Goal: Information Seeking & Learning: Learn about a topic

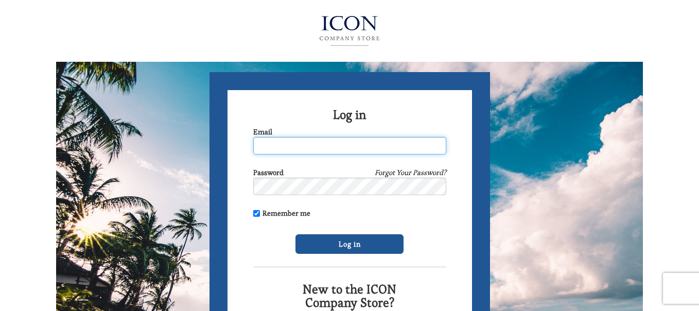
click at [272, 146] on input "Email" at bounding box center [349, 146] width 193 height 18
type input "elschaible@gmail.com"
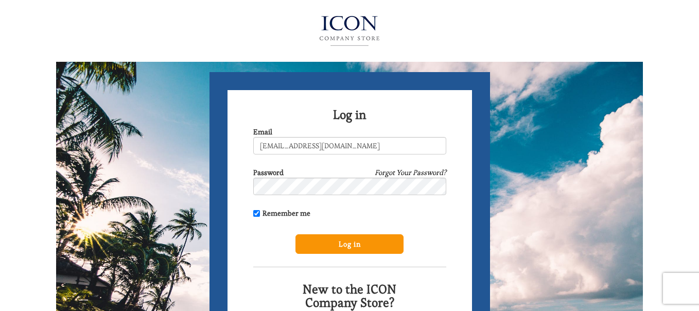
click at [369, 244] on input "Log in" at bounding box center [349, 244] width 108 height 20
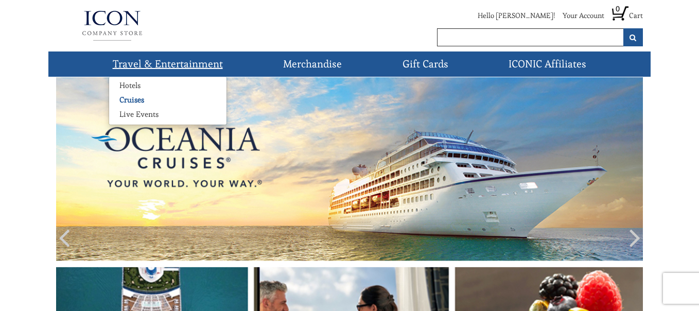
click at [145, 100] on link "Cruises" at bounding box center [131, 100] width 45 height 10
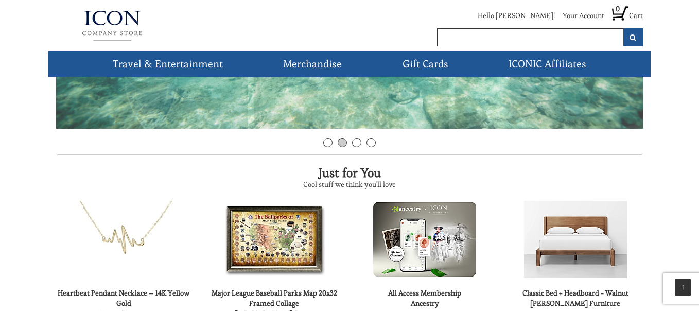
scroll to position [257, 0]
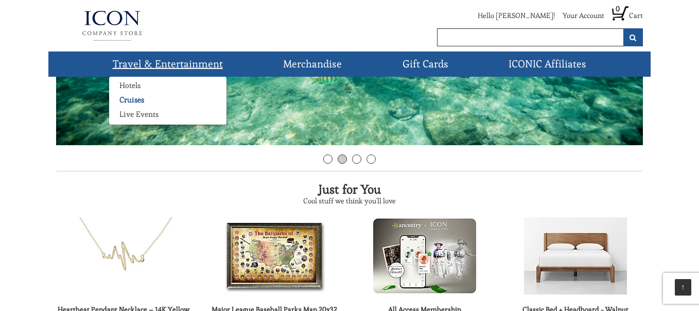
click at [136, 101] on link "Cruises" at bounding box center [131, 100] width 45 height 10
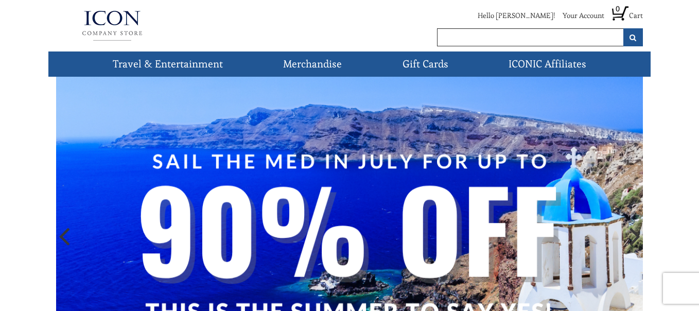
scroll to position [0, 0]
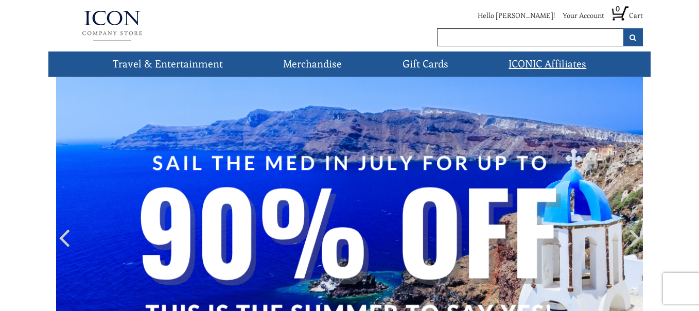
click at [551, 60] on link "ICONIC Affiliates" at bounding box center [547, 63] width 86 height 25
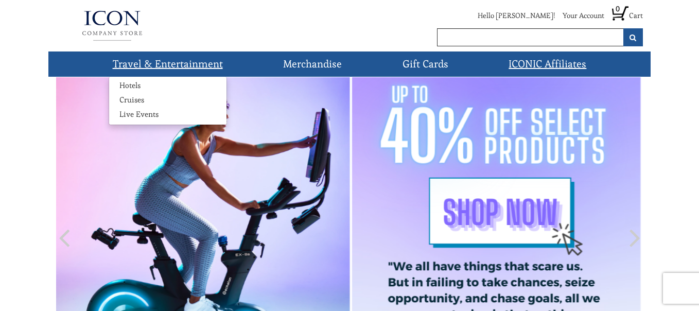
click at [179, 63] on link "Travel & Entertainment" at bounding box center [168, 63] width 118 height 25
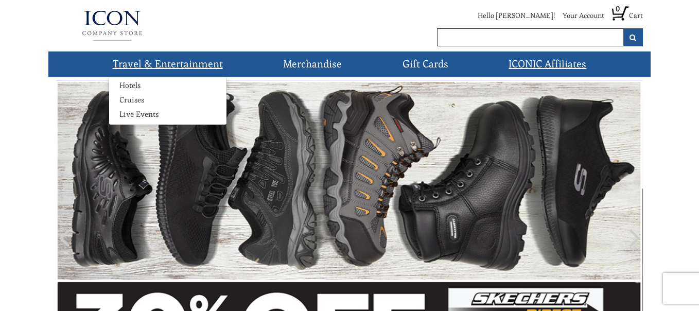
click at [168, 60] on link "Travel & Entertainment" at bounding box center [168, 63] width 118 height 25
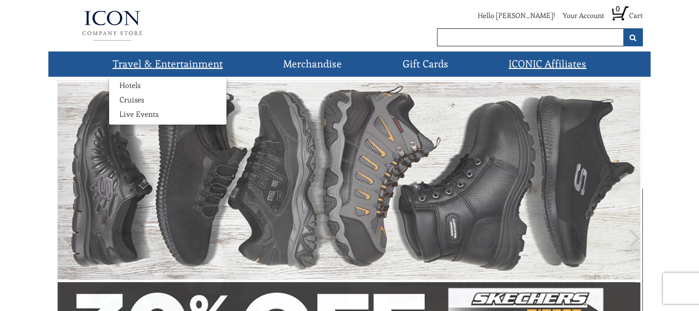
click at [186, 63] on link "Travel & Entertainment" at bounding box center [168, 63] width 118 height 25
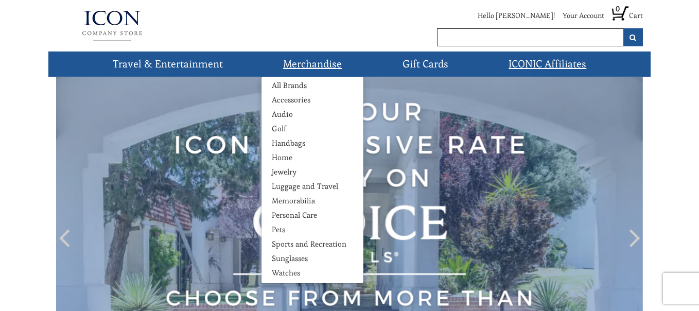
click at [313, 64] on link "Merchandise" at bounding box center [312, 63] width 67 height 25
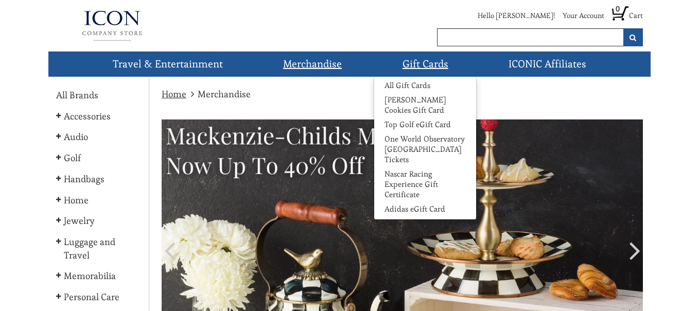
click at [403, 60] on link "Gift Cards" at bounding box center [425, 63] width 54 height 25
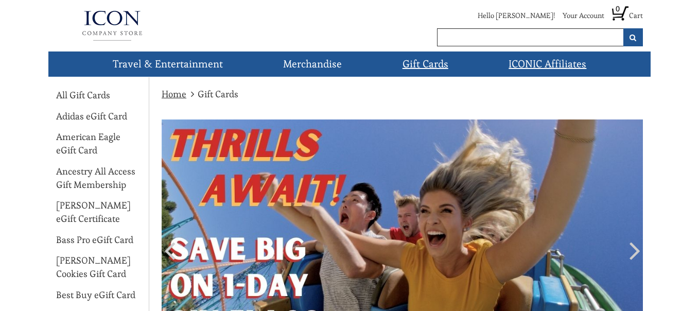
click at [542, 62] on link "ICONIC Affiliates" at bounding box center [547, 63] width 86 height 25
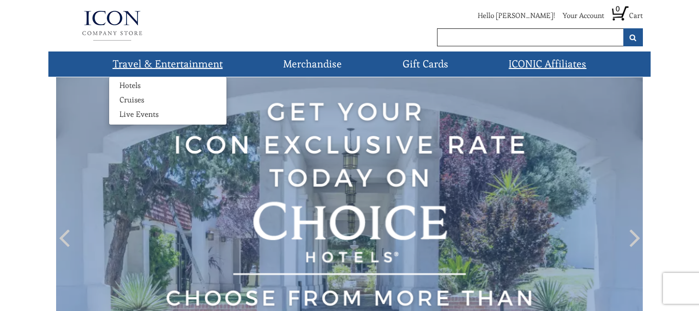
click at [153, 63] on link "Travel & Entertainment" at bounding box center [168, 63] width 118 height 25
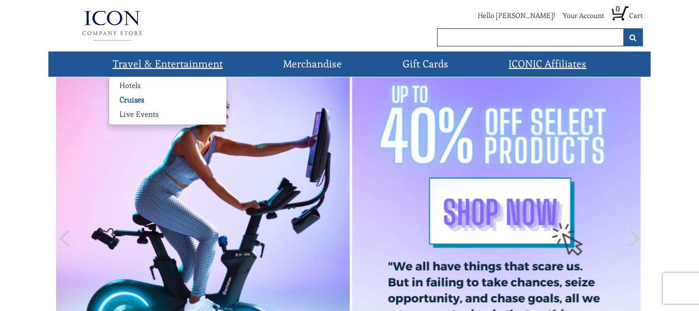
click at [123, 102] on link "Cruises" at bounding box center [131, 100] width 45 height 10
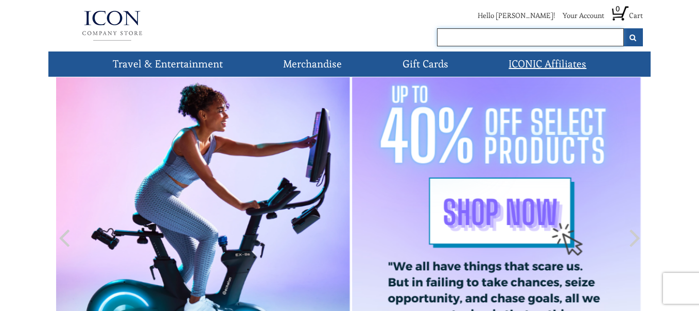
click at [513, 34] on input "text" at bounding box center [530, 37] width 187 height 18
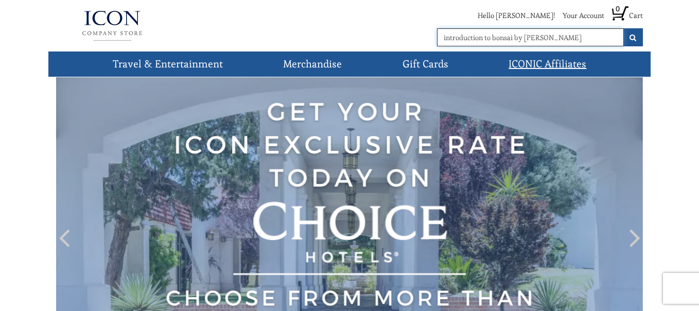
drag, startPoint x: 579, startPoint y: 37, endPoint x: 435, endPoint y: 44, distance: 144.3
click at [435, 44] on div "Hello Ellen! Your Account Profile Orders Address Book Payment Options Cookie Pr…" at bounding box center [476, 25] width 352 height 41
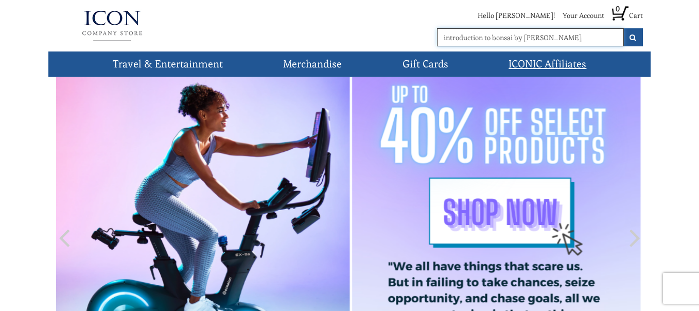
type input "i"
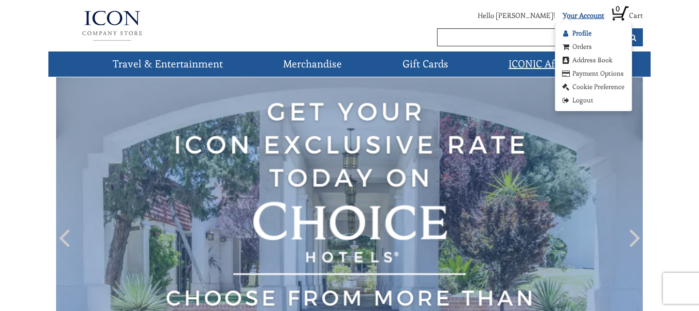
click at [579, 36] on link "Profile" at bounding box center [576, 33] width 31 height 10
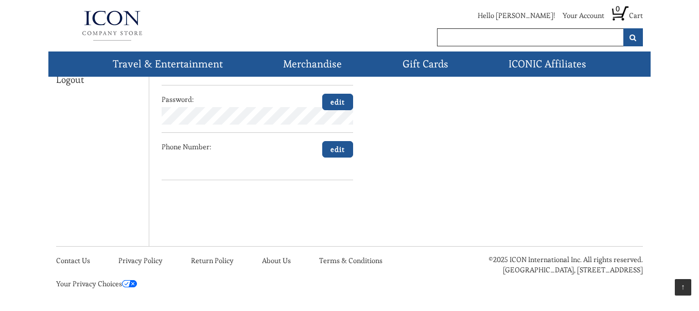
scroll to position [124, 0]
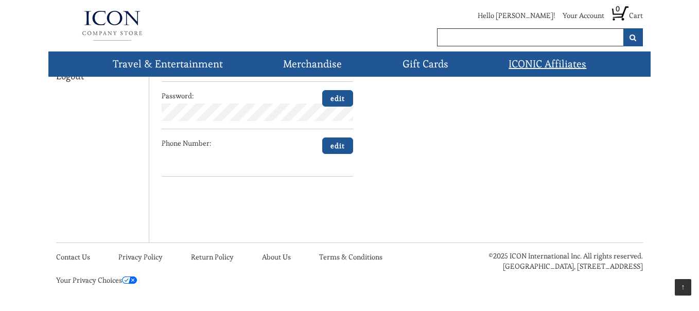
click at [565, 67] on link "ICONIC Affiliates" at bounding box center [547, 63] width 86 height 25
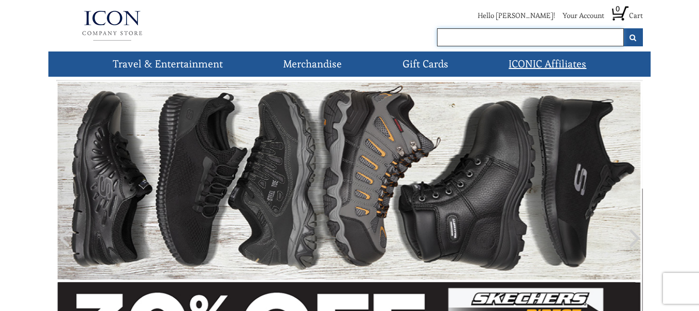
click at [468, 39] on input "text" at bounding box center [530, 37] width 187 height 18
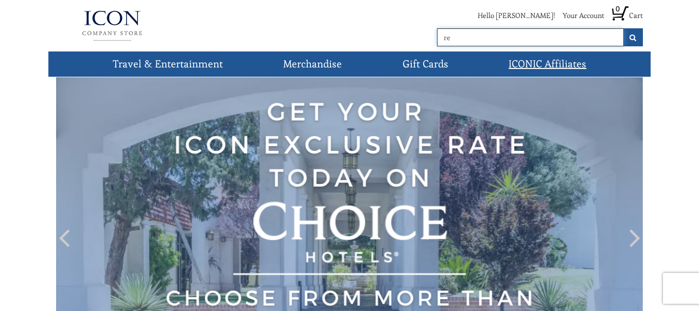
type input "r"
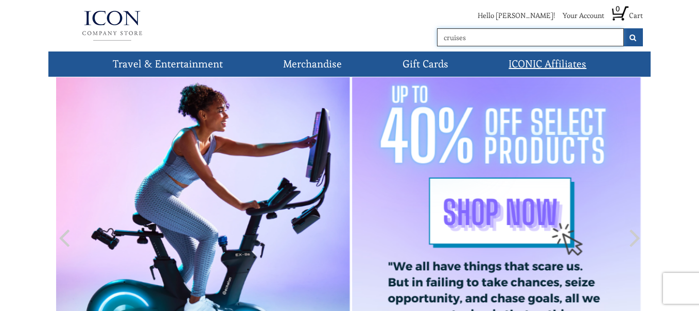
type input "cruises"
click at [623, 28] on button "submit" at bounding box center [633, 37] width 20 height 18
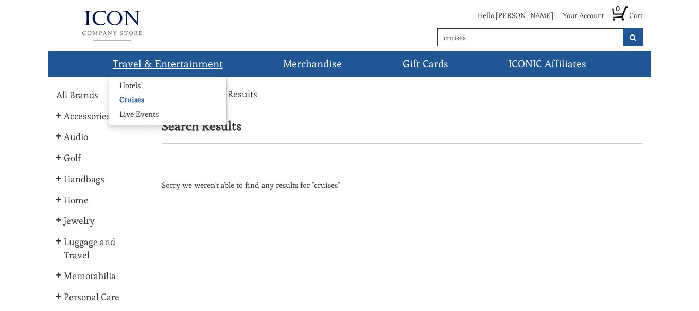
click at [121, 100] on link "Cruises" at bounding box center [131, 100] width 45 height 10
click at [172, 69] on link "Travel & Entertainment" at bounding box center [168, 63] width 118 height 25
click at [136, 100] on link "Cruises" at bounding box center [131, 100] width 45 height 10
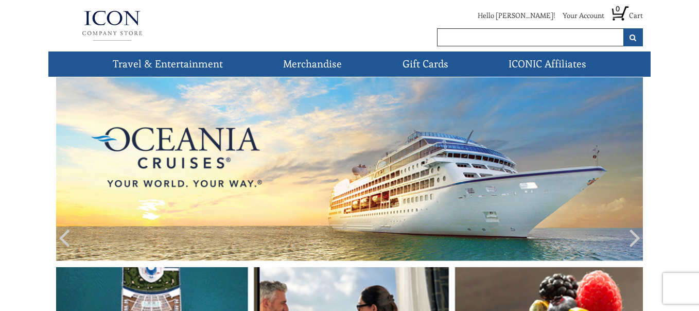
click at [151, 148] on img at bounding box center [349, 239] width 587 height 325
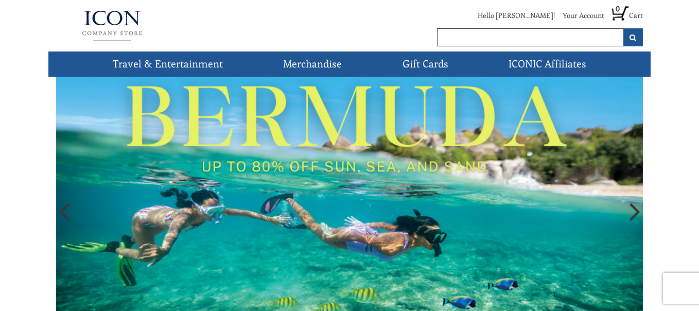
scroll to position [51, 0]
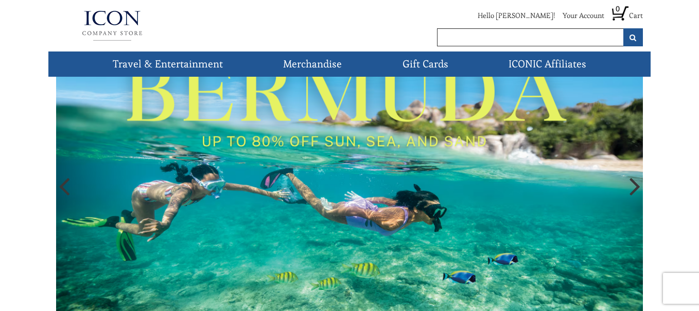
click at [241, 145] on img at bounding box center [349, 188] width 587 height 325
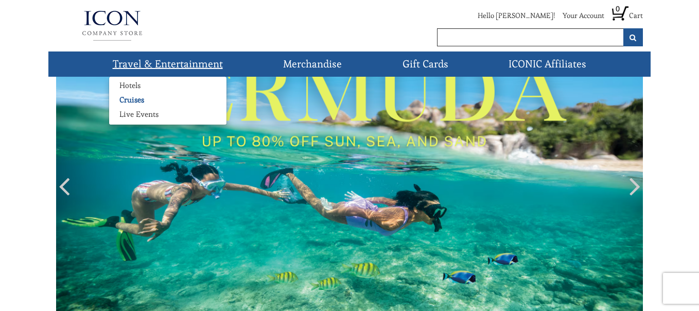
click at [136, 96] on link "Cruises" at bounding box center [131, 100] width 45 height 10
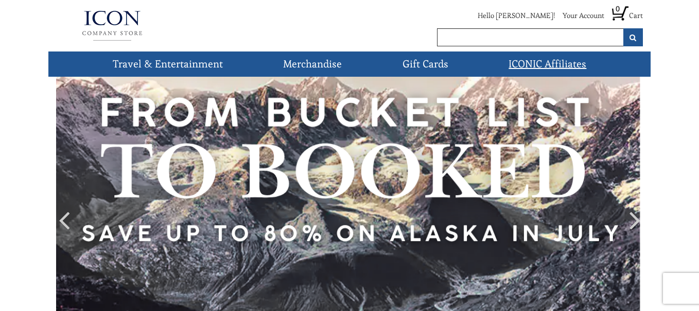
scroll to position [0, 0]
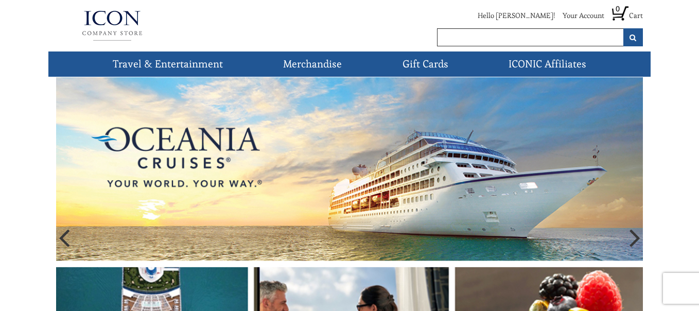
click at [308, 171] on img at bounding box center [349, 239] width 587 height 325
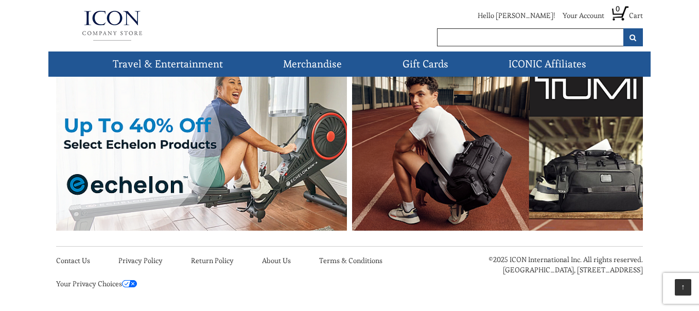
scroll to position [737, 0]
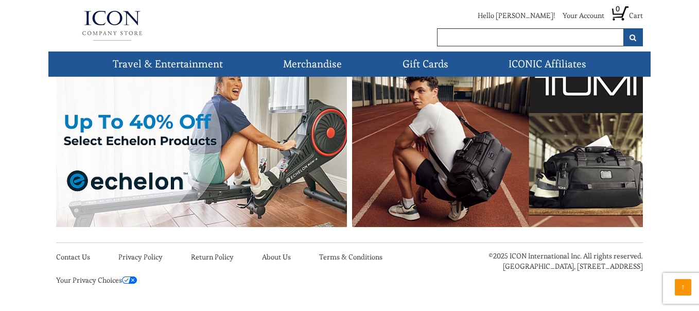
click at [675, 285] on link "↑" at bounding box center [683, 287] width 16 height 16
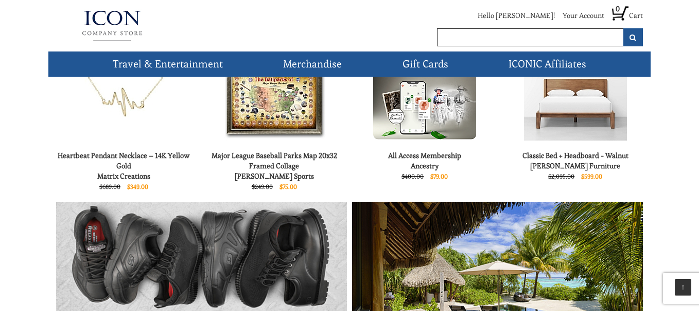
scroll to position [412, 0]
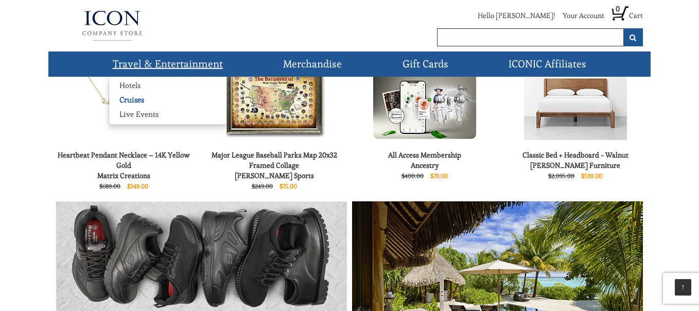
click at [128, 98] on link "Cruises" at bounding box center [131, 100] width 45 height 10
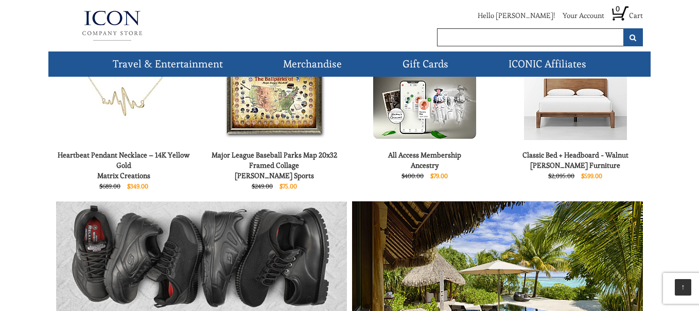
click at [105, 23] on img at bounding box center [112, 25] width 112 height 41
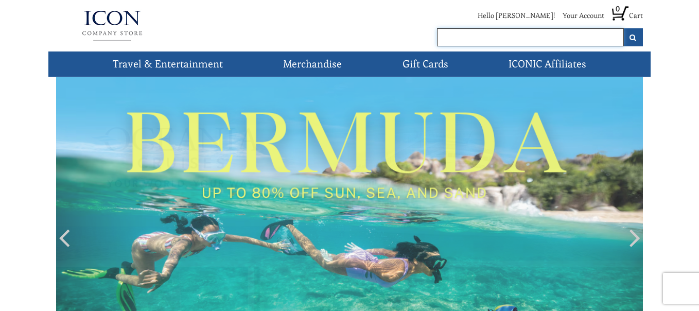
click at [456, 40] on input "text" at bounding box center [530, 37] width 187 height 18
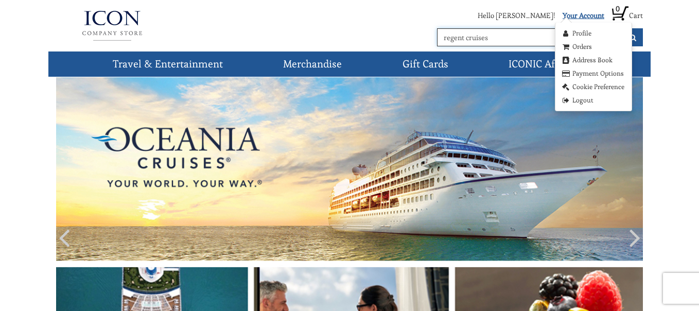
type input "regent cruises"
click at [623, 28] on button "submit" at bounding box center [633, 37] width 20 height 18
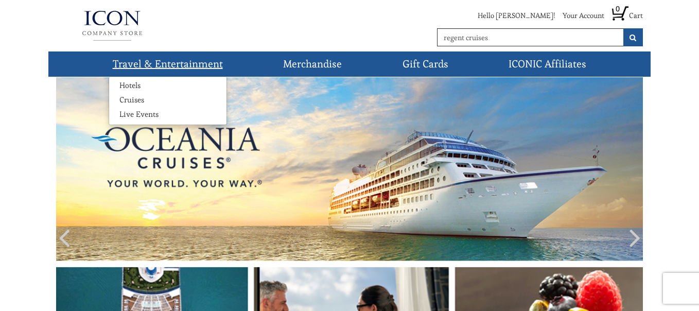
click at [133, 62] on link "Travel & Entertainment" at bounding box center [168, 63] width 118 height 25
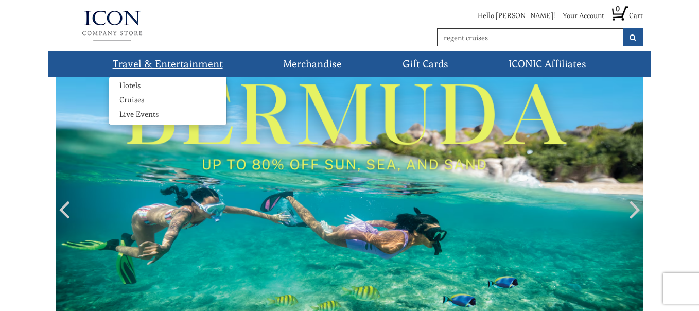
scroll to position [51, 0]
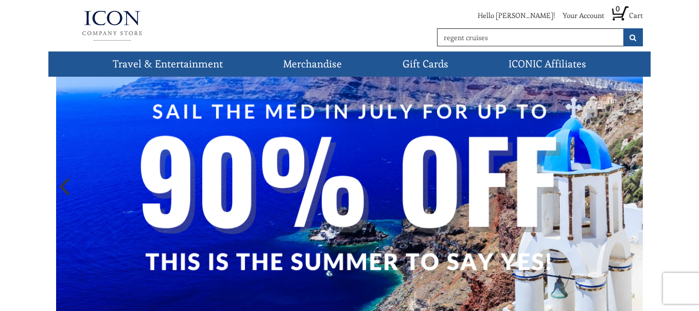
click at [173, 180] on img at bounding box center [349, 188] width 587 height 325
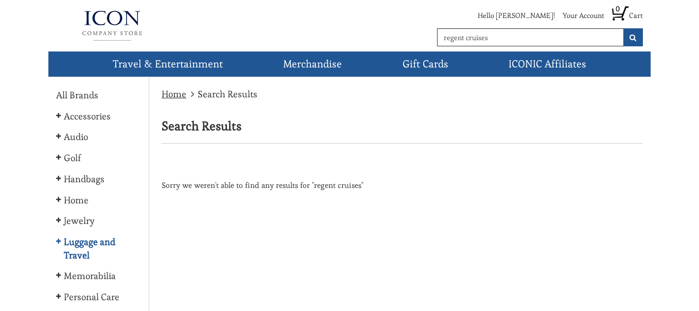
click at [78, 255] on link "Luggage and Travel" at bounding box center [98, 248] width 85 height 26
click at [81, 247] on link "Luggage and Travel" at bounding box center [98, 248] width 85 height 26
drag, startPoint x: 490, startPoint y: 39, endPoint x: 434, endPoint y: 51, distance: 56.9
click at [434, 51] on div "Hello Ellen! Your Account Profile Orders Address Book Payment Options Cookie Pr…" at bounding box center [349, 25] width 602 height 51
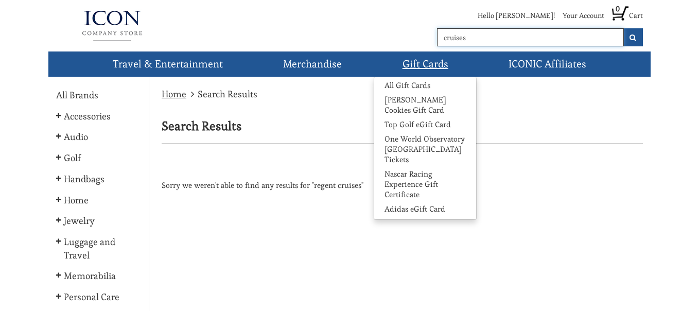
type input "cruises"
click at [623, 28] on button "submit" at bounding box center [633, 37] width 20 height 18
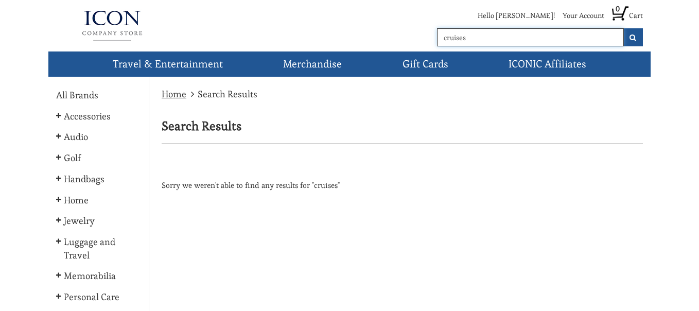
click at [469, 36] on input "cruises" at bounding box center [530, 37] width 187 height 18
drag, startPoint x: 469, startPoint y: 36, endPoint x: 425, endPoint y: 40, distance: 44.4
click at [425, 40] on div "Hello Ellen! Your Account Profile Orders Address Book Payment Options Cookie Pr…" at bounding box center [476, 25] width 352 height 41
click at [465, 36] on input "m" at bounding box center [530, 37] width 187 height 18
type input "m"
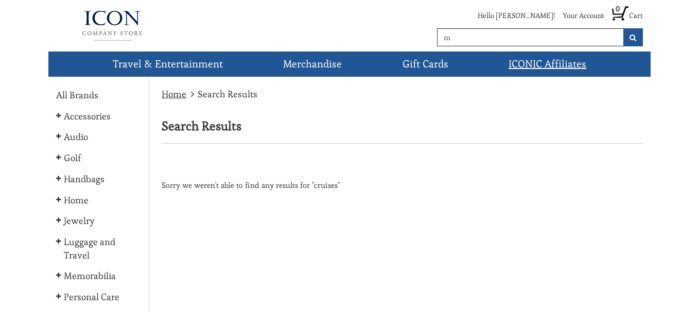
click at [556, 66] on link "ICONIC Affiliates" at bounding box center [547, 63] width 86 height 25
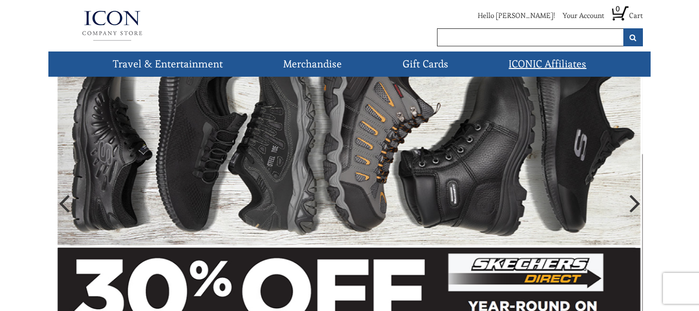
scroll to position [51, 0]
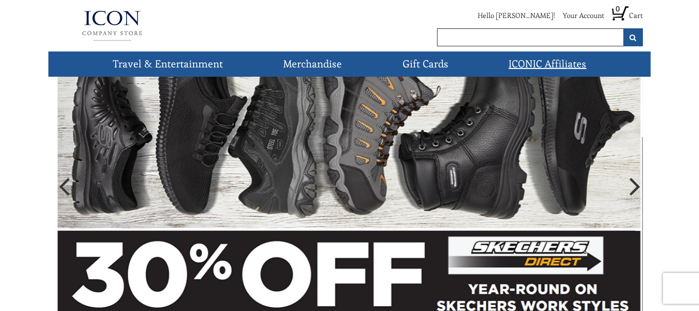
click at [634, 186] on icon at bounding box center [635, 185] width 11 height 31
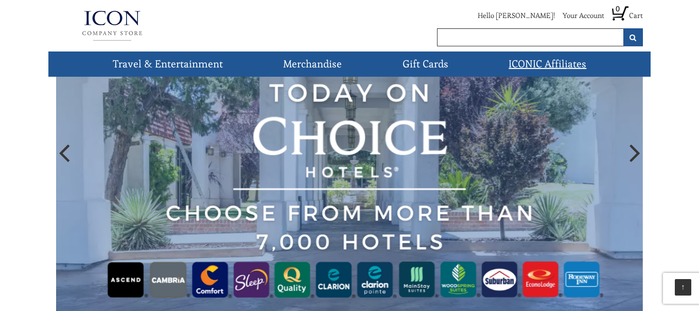
scroll to position [103, 0]
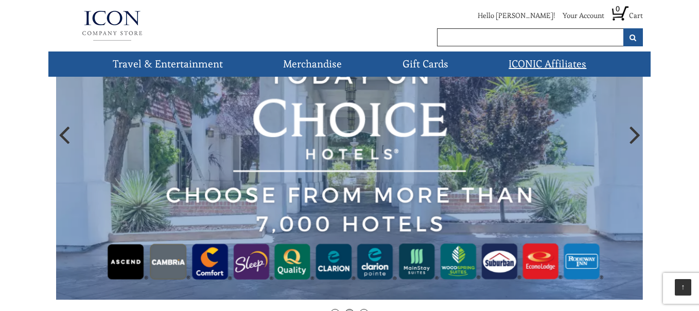
click at [635, 134] on icon at bounding box center [635, 134] width 11 height 31
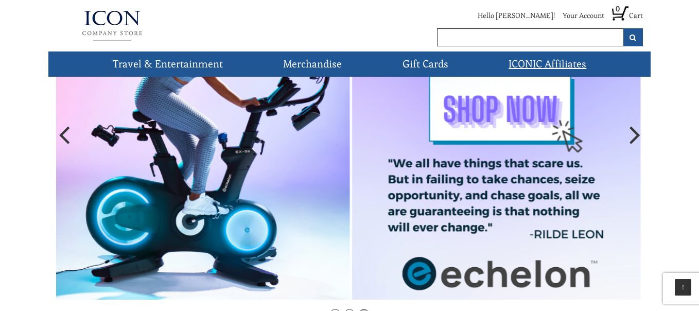
click at [635, 134] on icon at bounding box center [635, 134] width 11 height 31
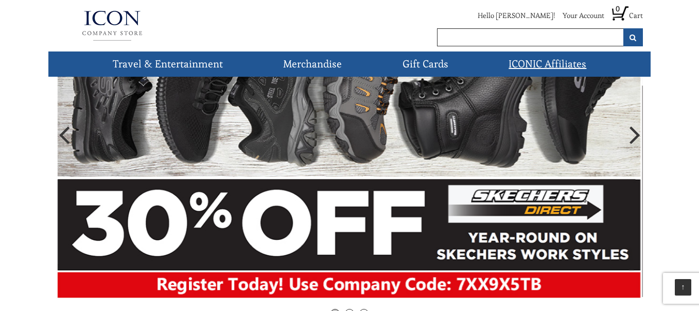
click at [635, 134] on icon at bounding box center [635, 134] width 11 height 31
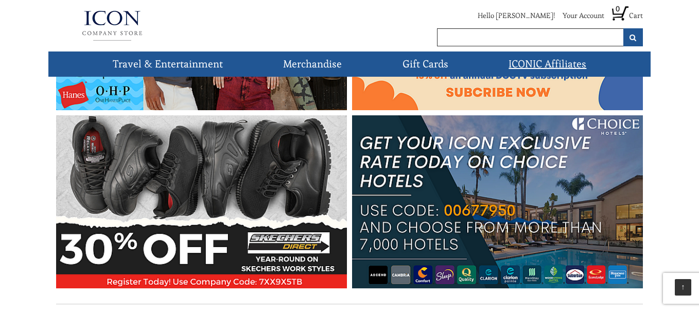
scroll to position [515, 0]
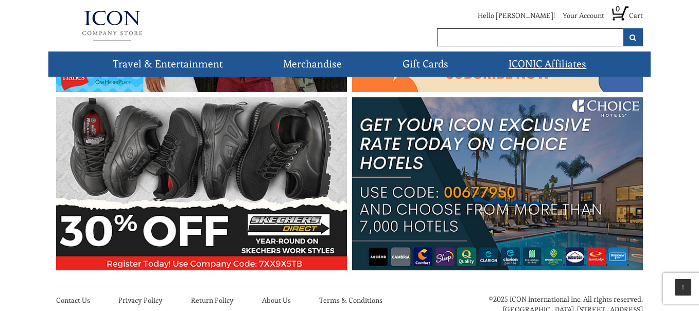
click at [625, 179] on img at bounding box center [497, 183] width 291 height 173
